Goal: Task Accomplishment & Management: Use online tool/utility

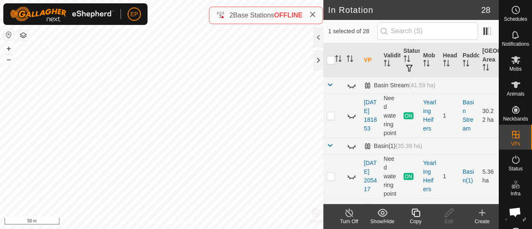
checkbox input "false"
checkbox input "true"
click at [412, 217] on icon at bounding box center [416, 213] width 10 height 10
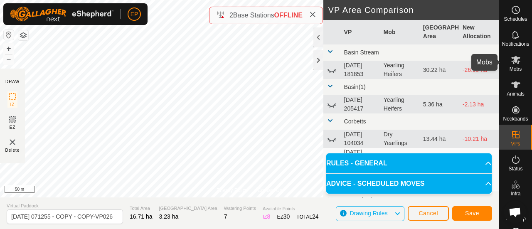
click at [512, 69] on span "Mobs" at bounding box center [516, 69] width 12 height 5
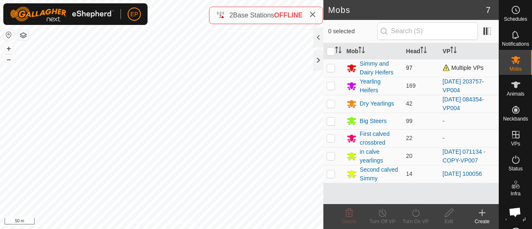
click at [330, 68] on p-checkbox at bounding box center [331, 67] width 8 height 7
checkbox input "true"
click at [417, 214] on icon at bounding box center [416, 213] width 10 height 10
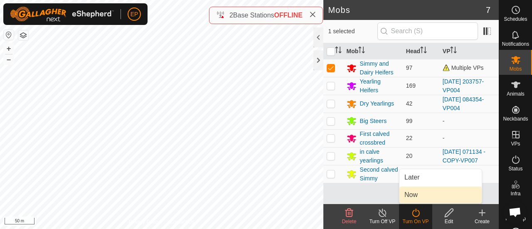
click at [414, 195] on link "Now" at bounding box center [441, 195] width 82 height 17
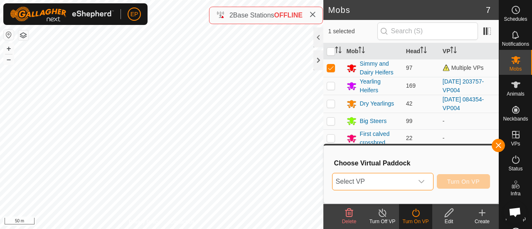
click at [399, 180] on span "Select VP" at bounding box center [373, 181] width 81 height 17
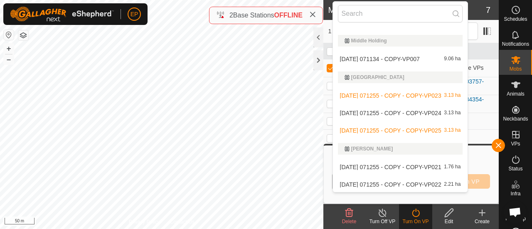
scroll to position [478, 0]
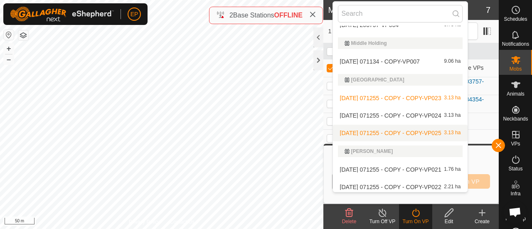
click at [358, 133] on li "[DATE] 071255 - COPY - COPY-VP025 3.13 ha" at bounding box center [400, 133] width 135 height 17
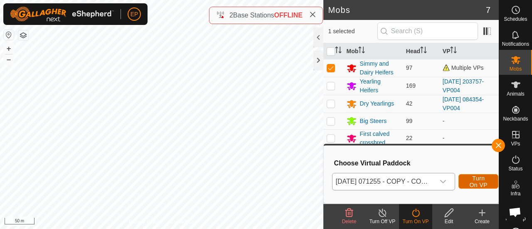
click at [468, 179] on button "Turn On VP" at bounding box center [479, 181] width 40 height 15
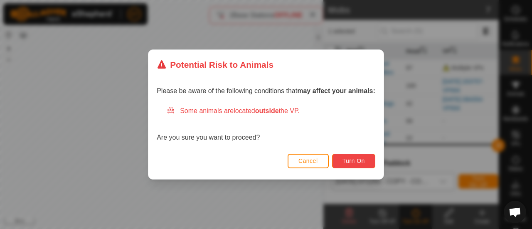
click at [356, 161] on span "Turn On" at bounding box center [354, 161] width 22 height 7
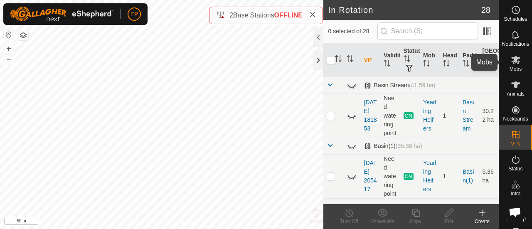
click at [517, 59] on icon at bounding box center [516, 60] width 10 height 10
click at [415, 214] on icon at bounding box center [416, 213] width 10 height 10
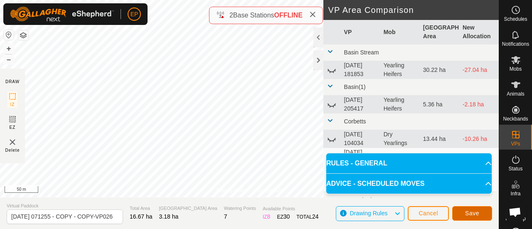
click at [471, 212] on span "Save" at bounding box center [472, 213] width 14 height 7
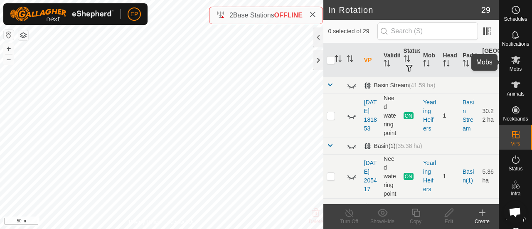
click at [510, 67] on span "Mobs" at bounding box center [516, 69] width 12 height 5
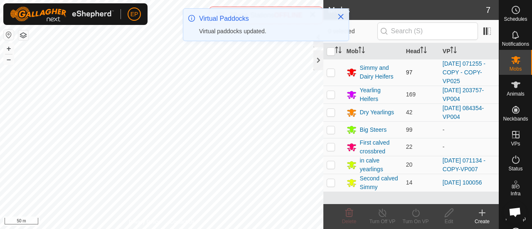
click at [331, 71] on p-checkbox at bounding box center [331, 72] width 8 height 7
checkbox input "true"
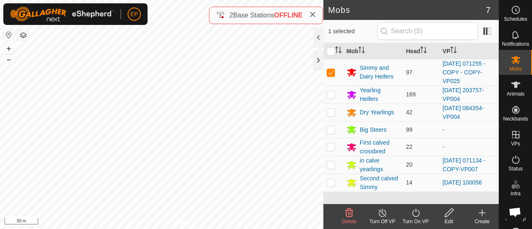
click at [418, 214] on icon at bounding box center [416, 213] width 10 height 10
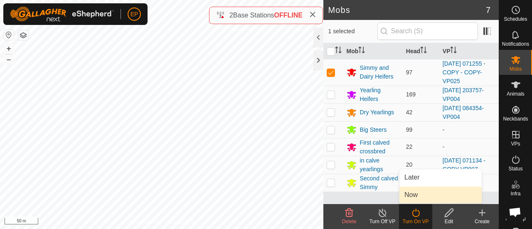
click at [416, 195] on link "Now" at bounding box center [441, 195] width 82 height 17
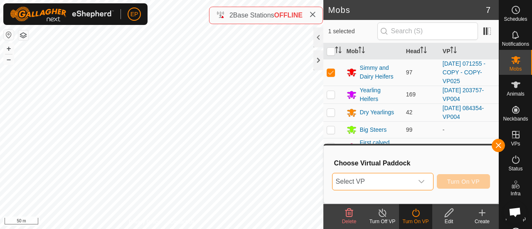
click at [396, 183] on span "Select VP" at bounding box center [373, 181] width 81 height 17
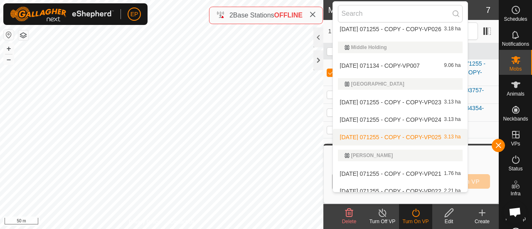
scroll to position [509, 0]
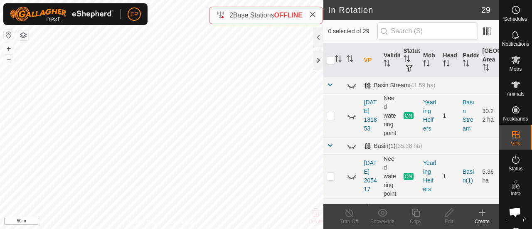
checkbox input "true"
click at [519, 62] on es-mob-svg-icon at bounding box center [516, 59] width 15 height 13
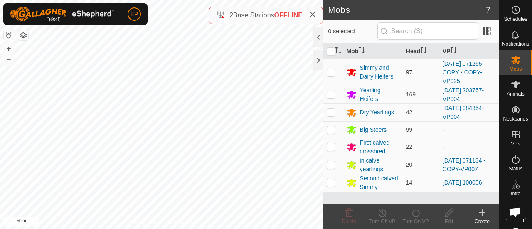
click at [332, 70] on p-checkbox at bounding box center [331, 72] width 8 height 7
checkbox input "true"
click at [417, 212] on icon at bounding box center [416, 213] width 10 height 10
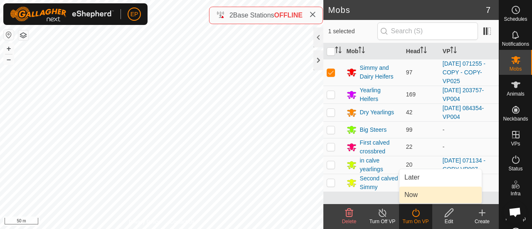
click at [415, 196] on link "Now" at bounding box center [441, 195] width 82 height 17
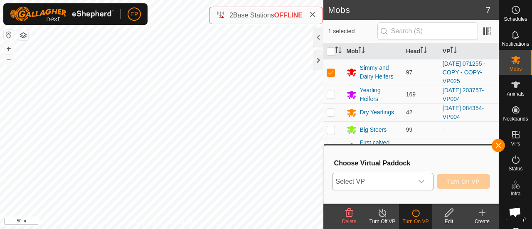
click at [381, 182] on span "Select VP" at bounding box center [373, 181] width 81 height 17
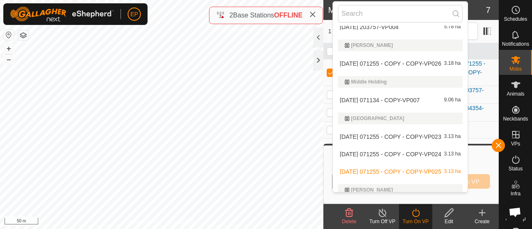
scroll to position [479, 0]
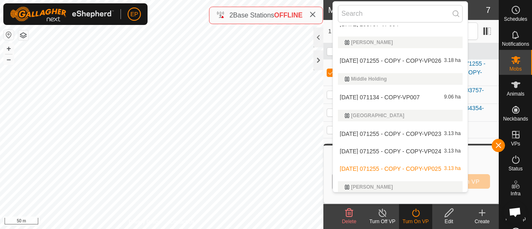
click at [381, 60] on li "[DATE] 071255 - COPY - COPY-VP026 3.18 ha" at bounding box center [400, 60] width 135 height 17
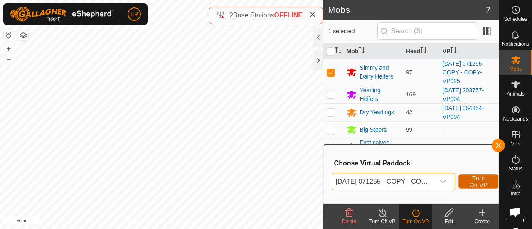
click at [480, 180] on span "Turn On VP" at bounding box center [478, 181] width 19 height 13
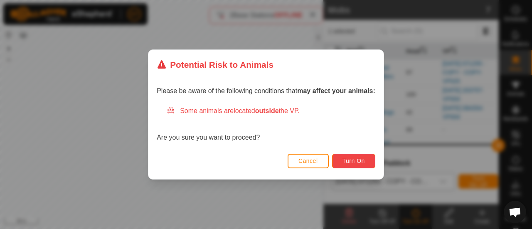
click at [359, 159] on span "Turn On" at bounding box center [354, 161] width 22 height 7
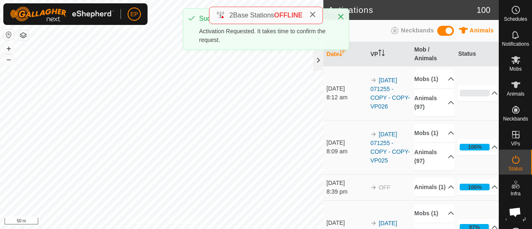
click at [315, 13] on icon at bounding box center [312, 14] width 7 height 7
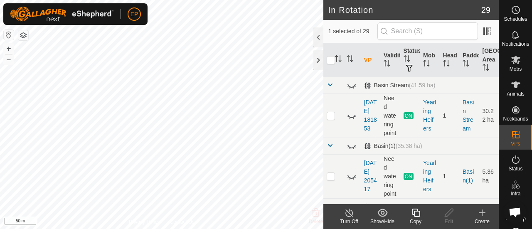
click at [417, 218] on div "Copy" at bounding box center [415, 221] width 33 height 7
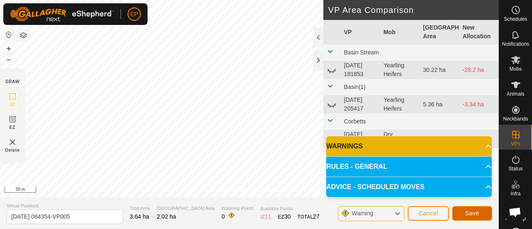
click at [473, 214] on span "Save" at bounding box center [472, 213] width 14 height 7
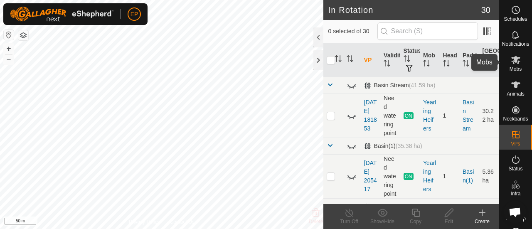
click at [512, 58] on icon at bounding box center [516, 60] width 9 height 8
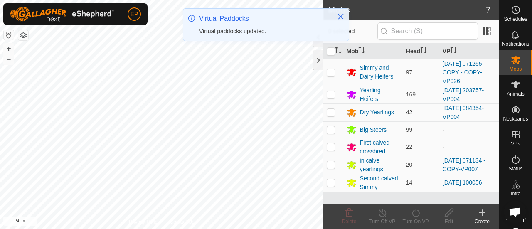
click at [330, 112] on p-checkbox at bounding box center [331, 112] width 8 height 7
checkbox input "true"
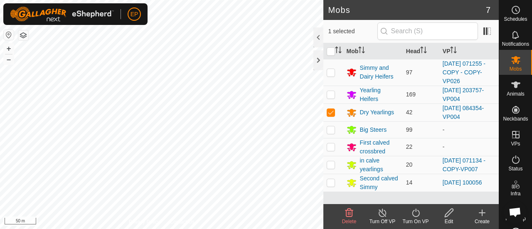
click at [416, 213] on icon at bounding box center [416, 213] width 10 height 10
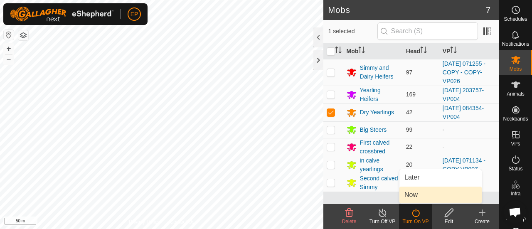
click at [414, 195] on link "Now" at bounding box center [441, 195] width 82 height 17
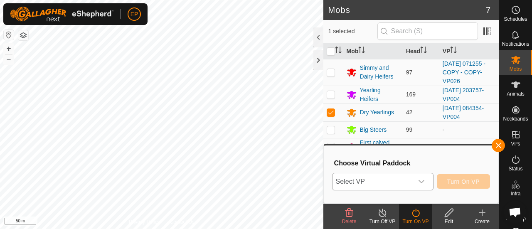
click at [409, 180] on span "Select VP" at bounding box center [373, 181] width 81 height 17
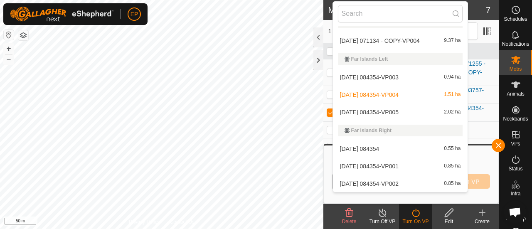
scroll to position [141, 0]
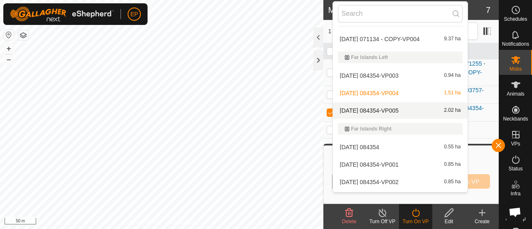
click at [387, 110] on li "[DATE] 084354-VP005 2.02 ha" at bounding box center [400, 110] width 135 height 17
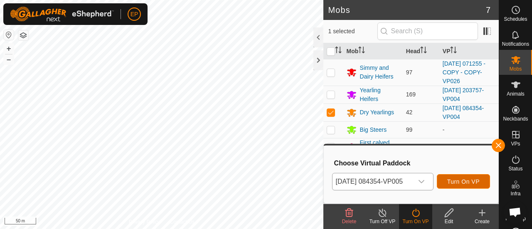
click at [453, 178] on span "Turn On VP" at bounding box center [463, 181] width 32 height 7
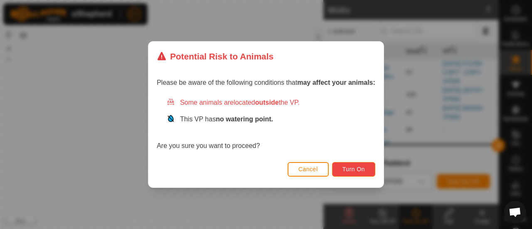
click at [357, 166] on span "Turn On" at bounding box center [354, 169] width 22 height 7
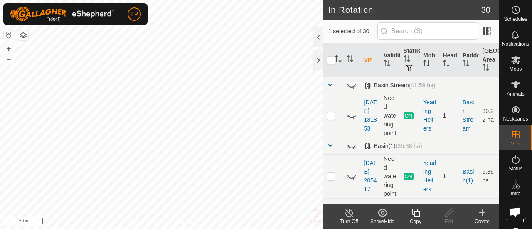
click at [418, 213] on icon at bounding box center [416, 213] width 10 height 10
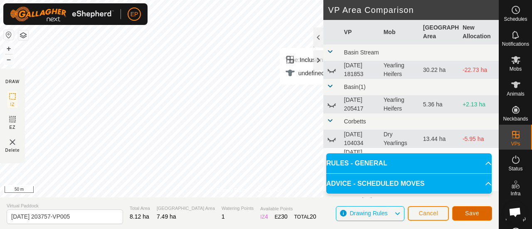
click at [466, 213] on span "Save" at bounding box center [472, 213] width 14 height 7
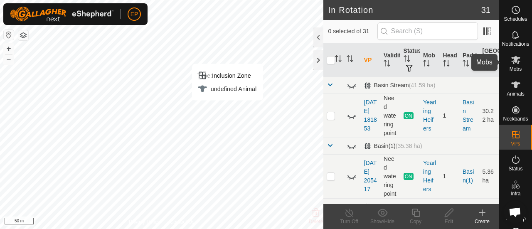
click at [512, 63] on icon at bounding box center [516, 60] width 9 height 8
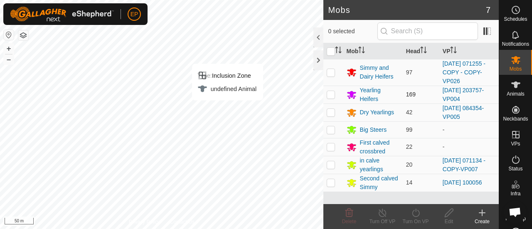
click at [331, 91] on p-checkbox at bounding box center [331, 94] width 8 height 7
checkbox input "true"
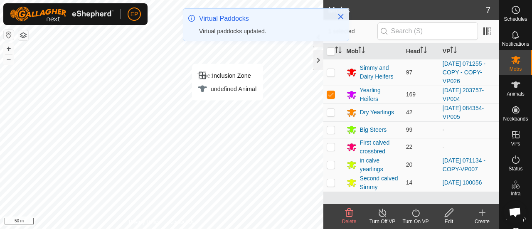
click at [415, 212] on icon at bounding box center [416, 213] width 10 height 10
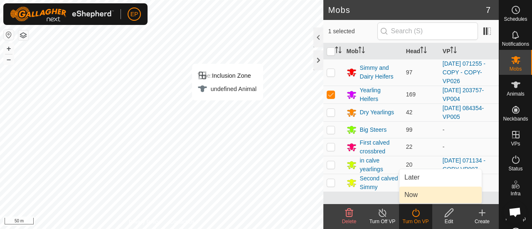
click at [415, 194] on link "Now" at bounding box center [441, 195] width 82 height 17
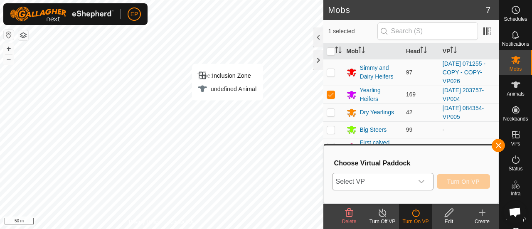
click at [398, 183] on span "Select VP" at bounding box center [373, 181] width 81 height 17
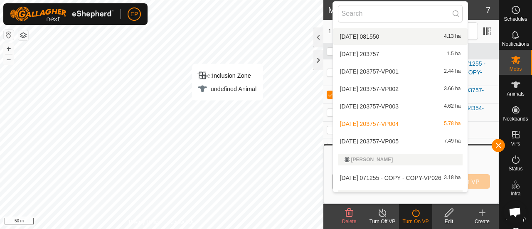
scroll to position [400, 0]
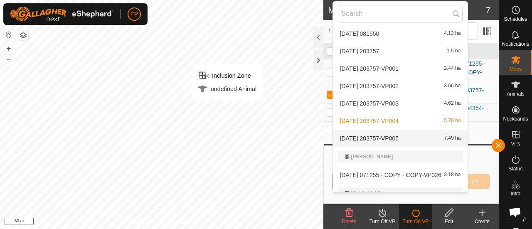
click at [447, 138] on li "[DATE] 203757-VP005 7.49 ha" at bounding box center [400, 138] width 135 height 17
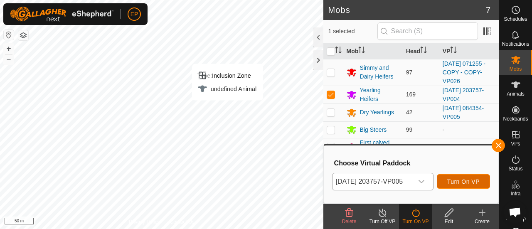
click at [461, 184] on span "Turn On VP" at bounding box center [463, 181] width 32 height 7
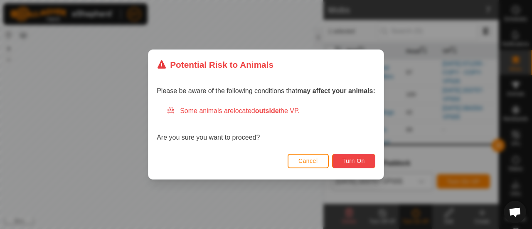
click at [363, 161] on span "Turn On" at bounding box center [354, 161] width 22 height 7
